Goal: Information Seeking & Learning: Learn about a topic

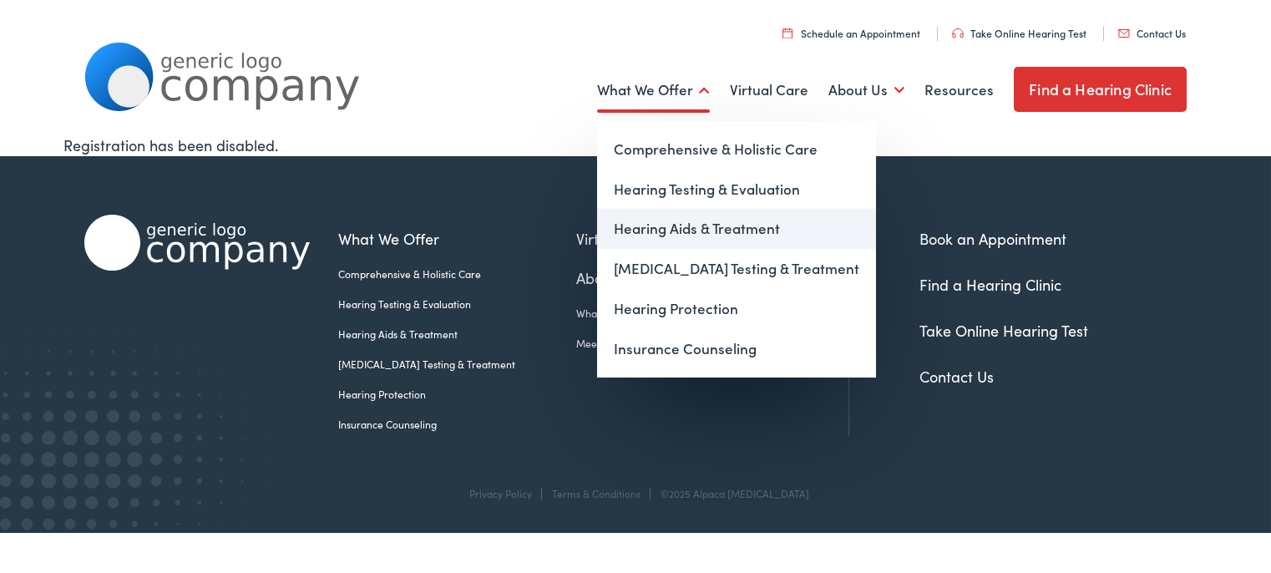
click at [676, 225] on link "Hearing Aids & Treatment" at bounding box center [736, 229] width 279 height 40
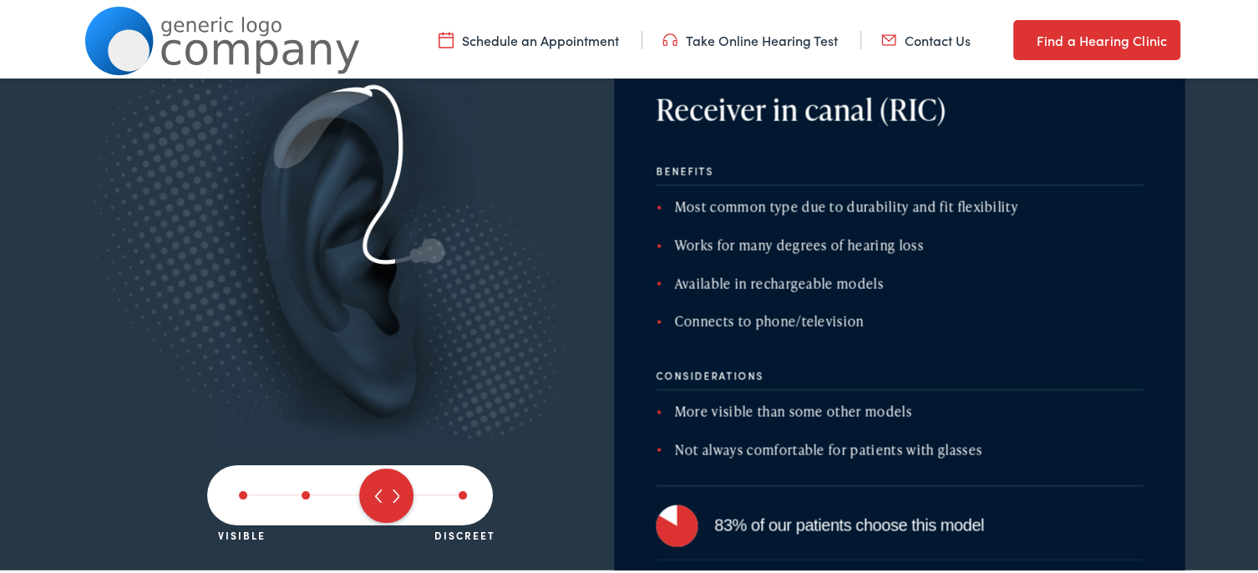
scroll to position [2876, 0]
